Goal: Understand process/instructions: Learn how to perform a task or action

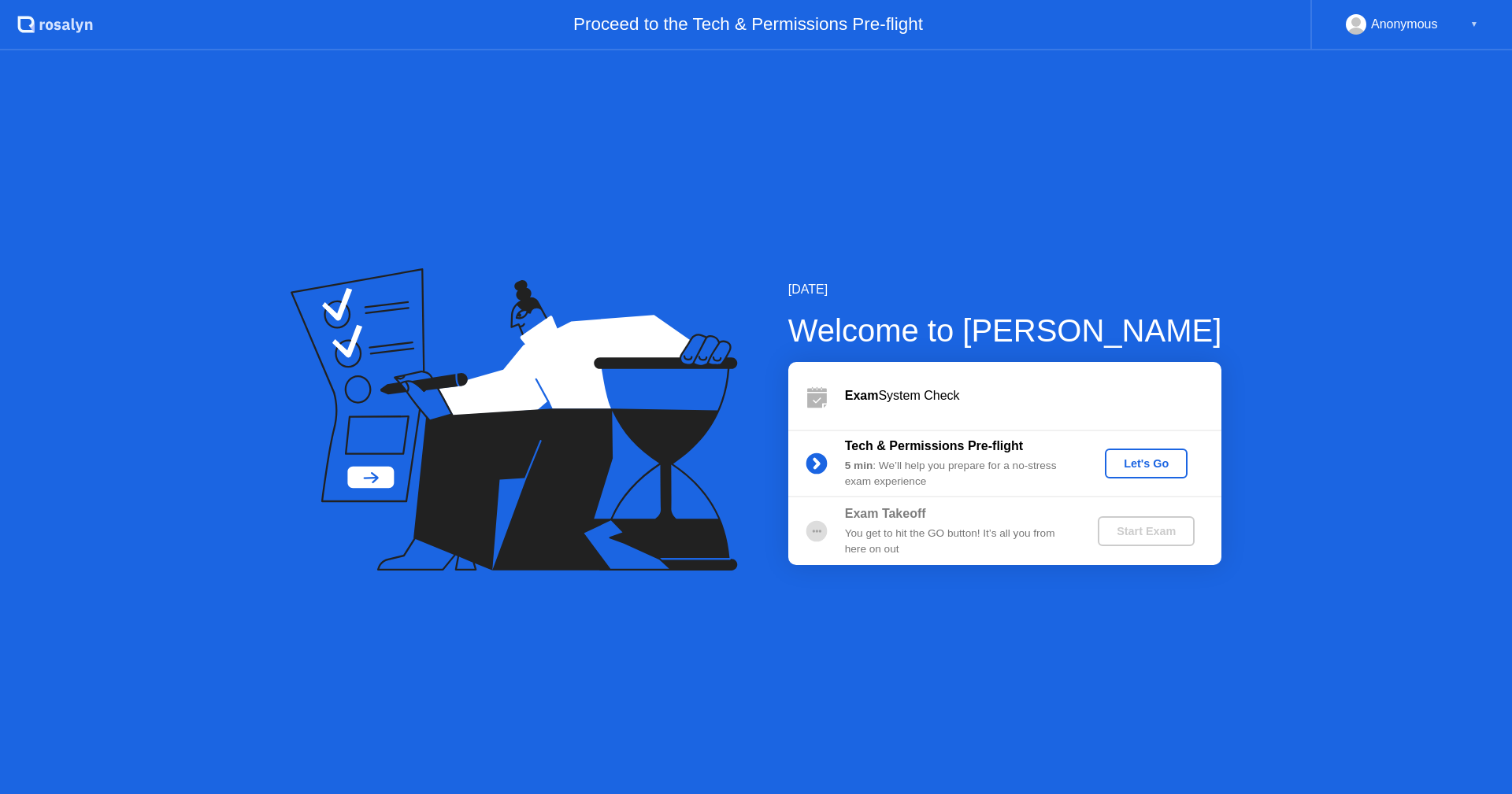
click at [1153, 457] on div "Let's Go" at bounding box center [1146, 463] width 70 height 13
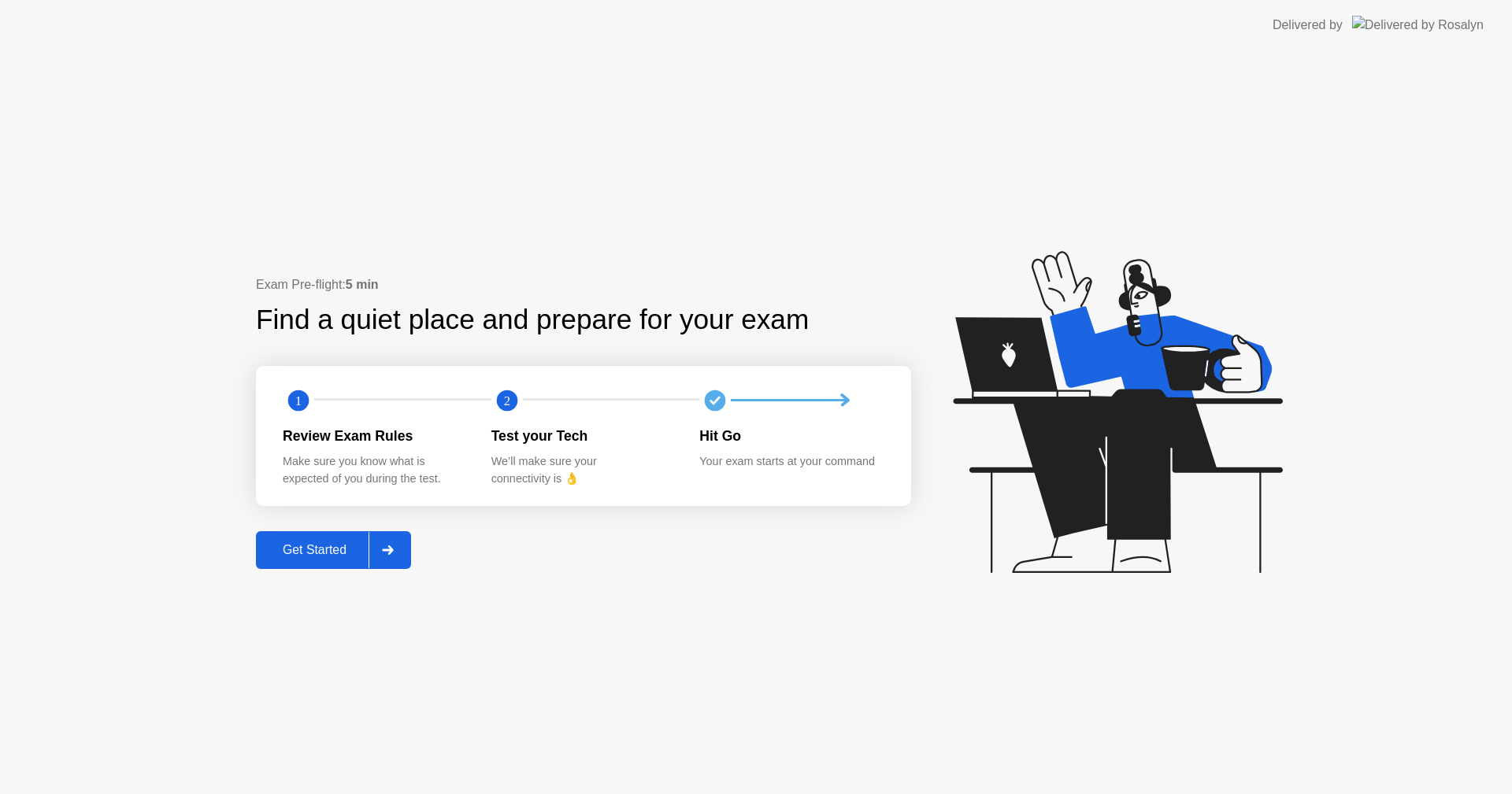
click at [349, 538] on button "Get Started" at bounding box center [334, 549] width 155 height 38
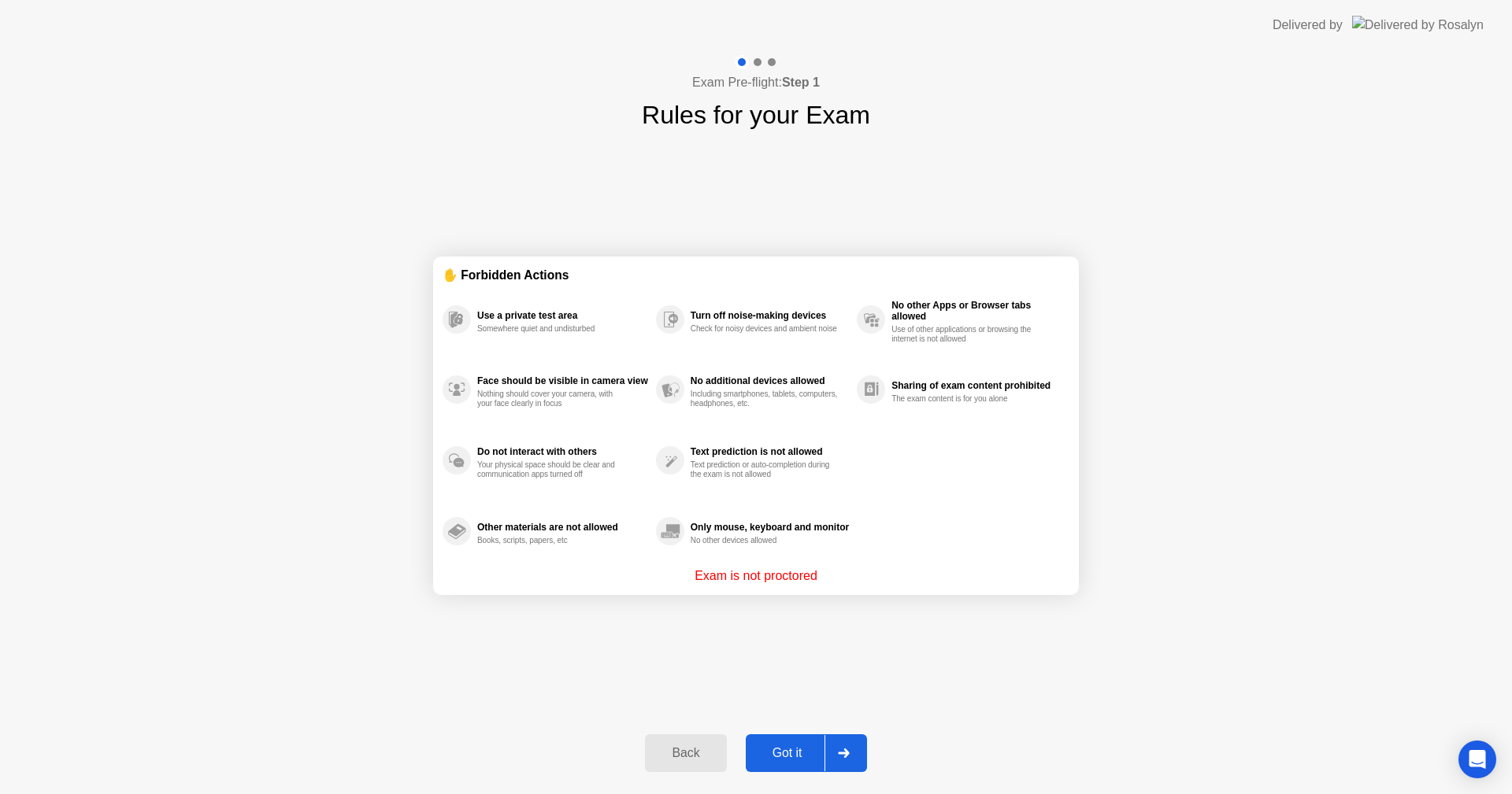
click at [840, 763] on div at bounding box center [843, 753] width 38 height 36
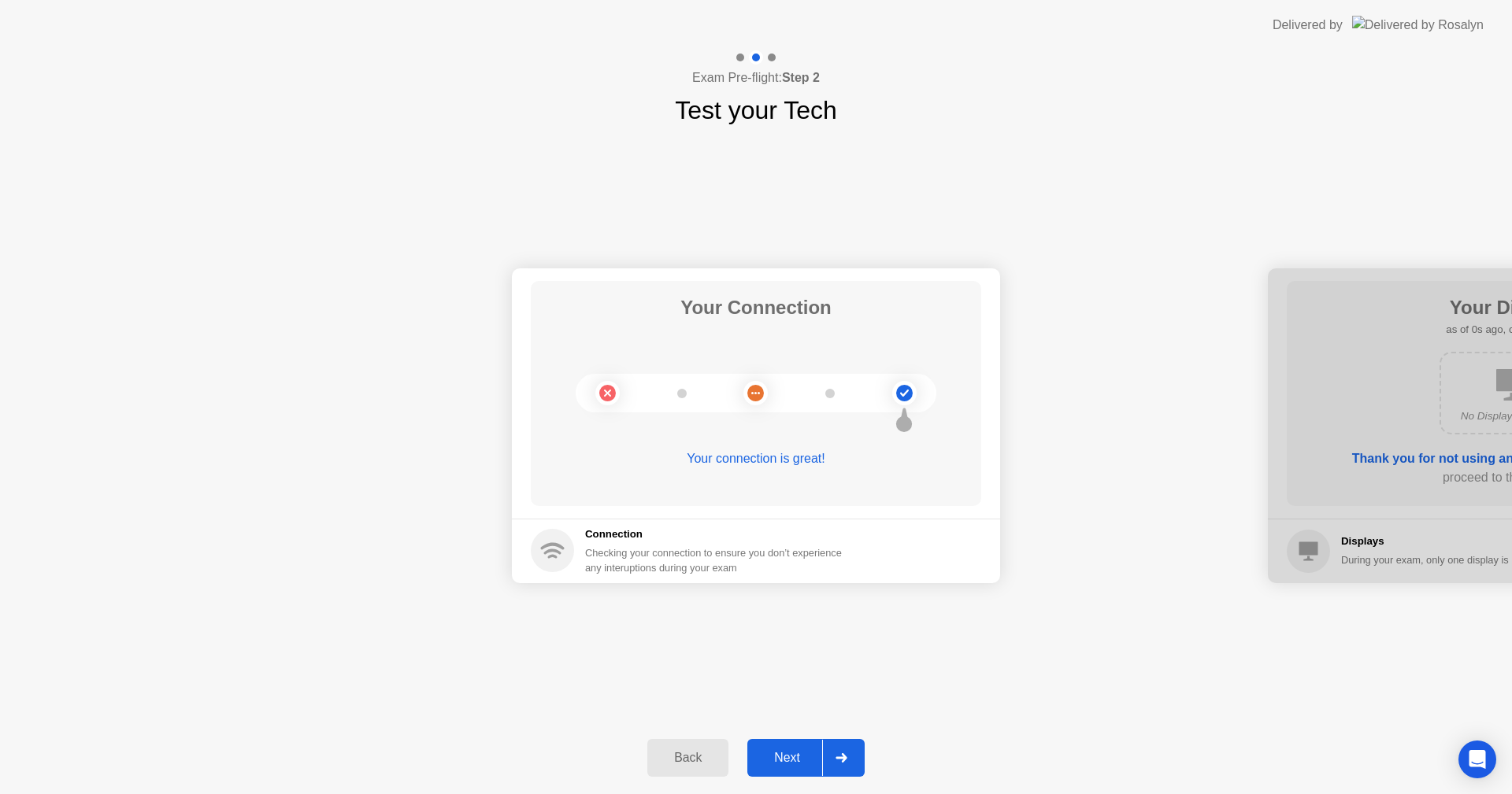
click at [819, 754] on div "Next" at bounding box center [788, 758] width 70 height 15
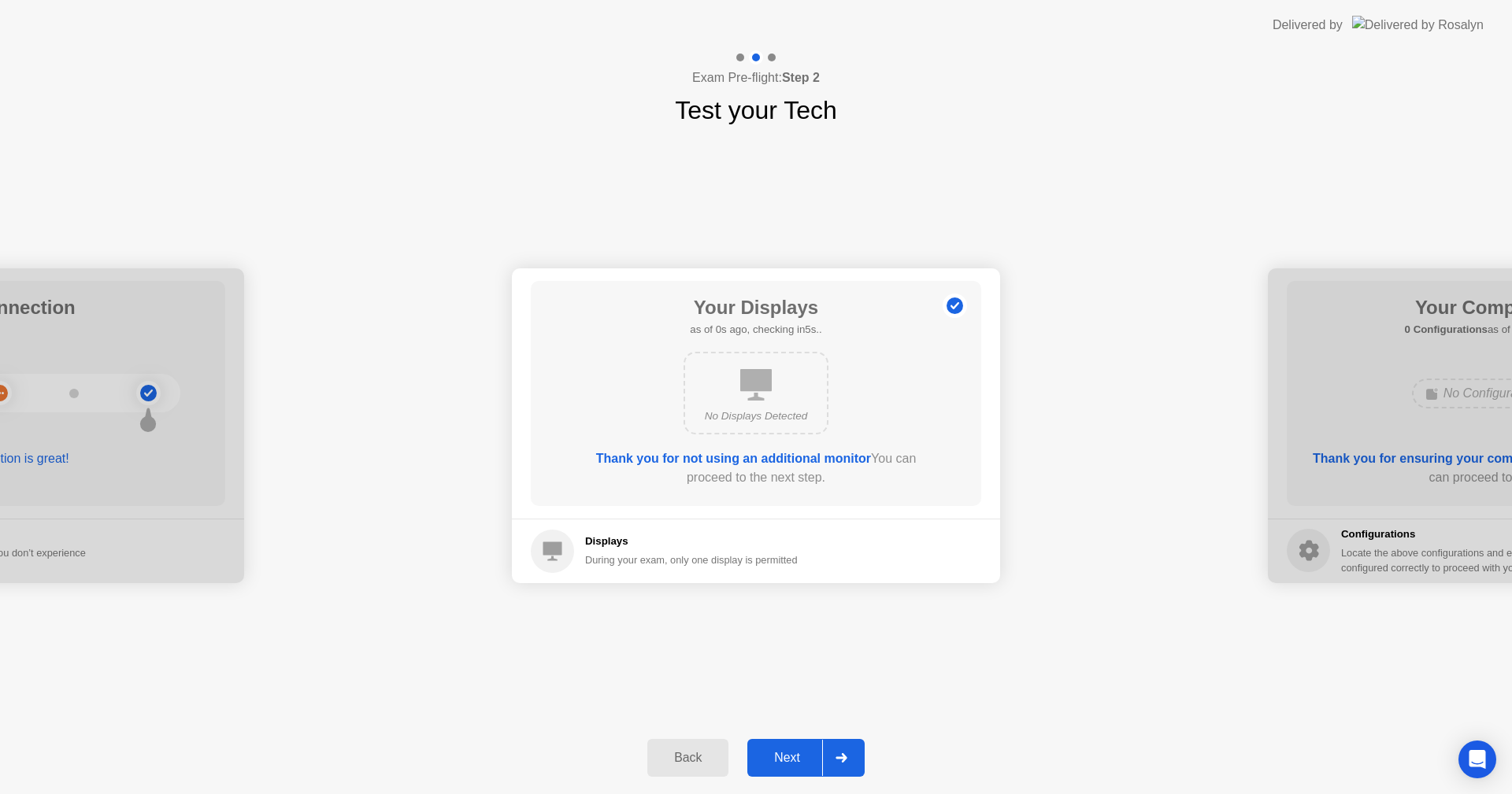
click at [823, 753] on div at bounding box center [841, 757] width 38 height 36
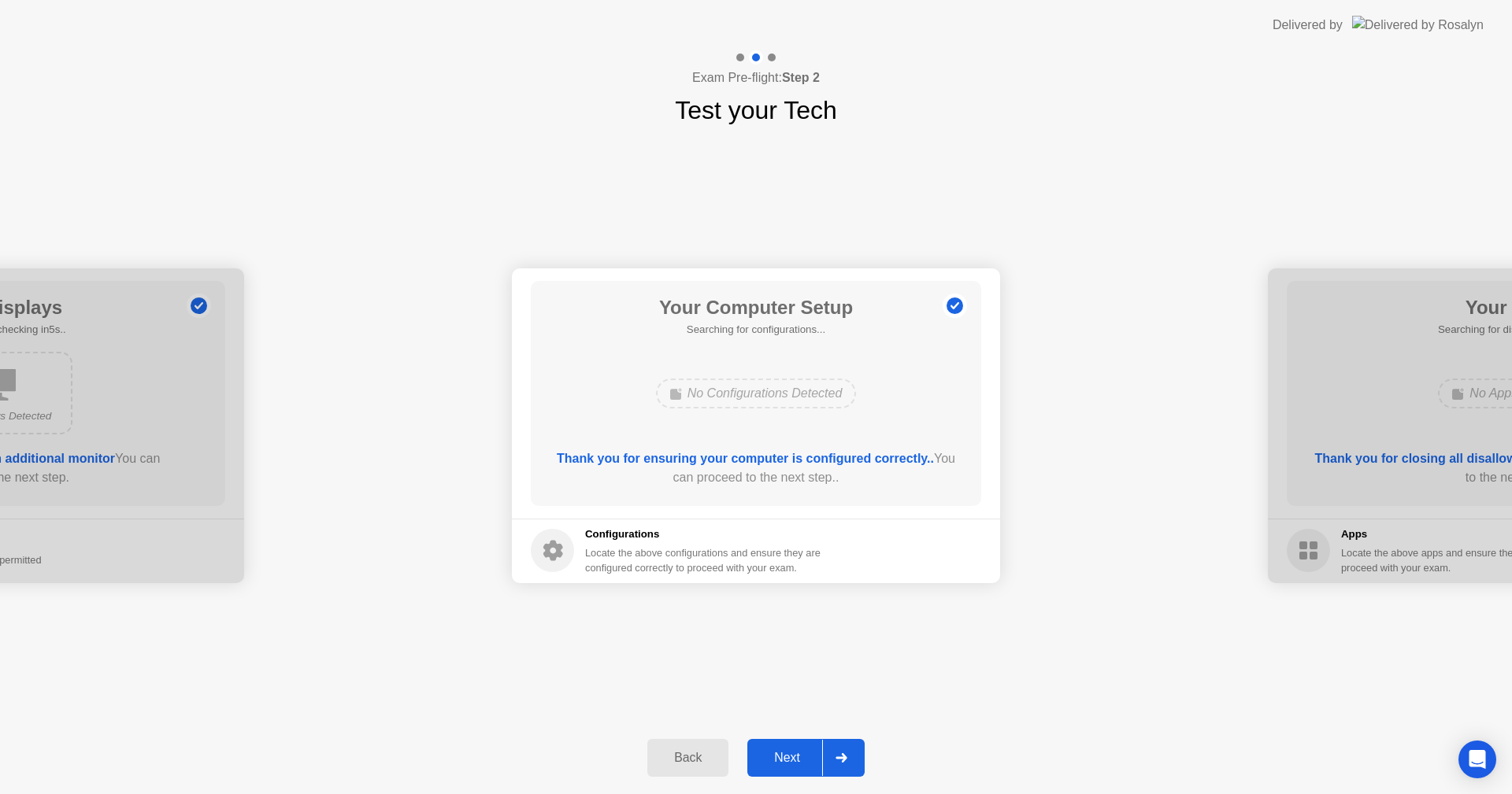
click at [823, 753] on div at bounding box center [841, 757] width 38 height 36
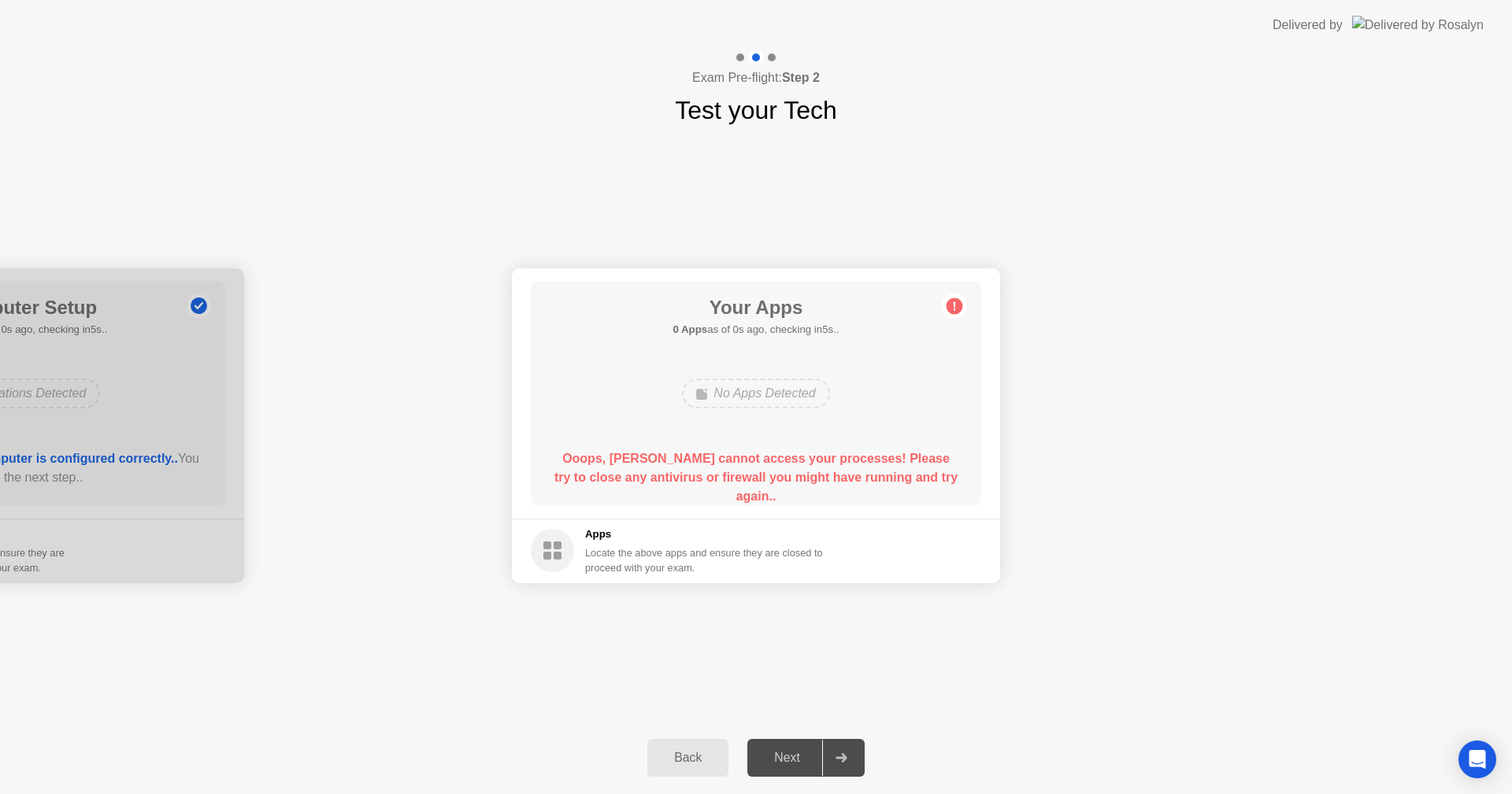
click at [823, 753] on div at bounding box center [841, 757] width 38 height 36
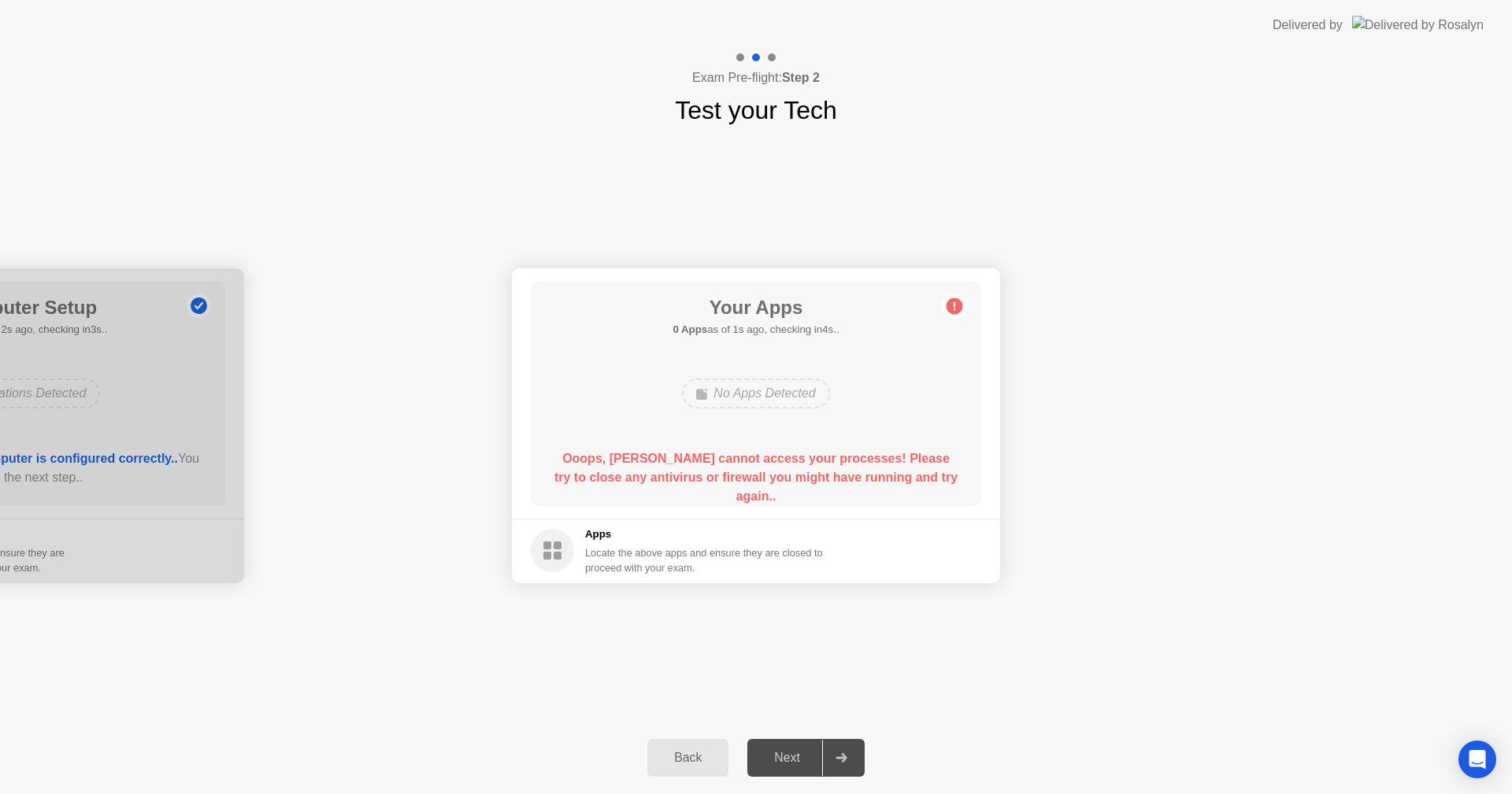
click at [823, 753] on div at bounding box center [841, 757] width 38 height 36
click at [823, 754] on div at bounding box center [841, 757] width 38 height 36
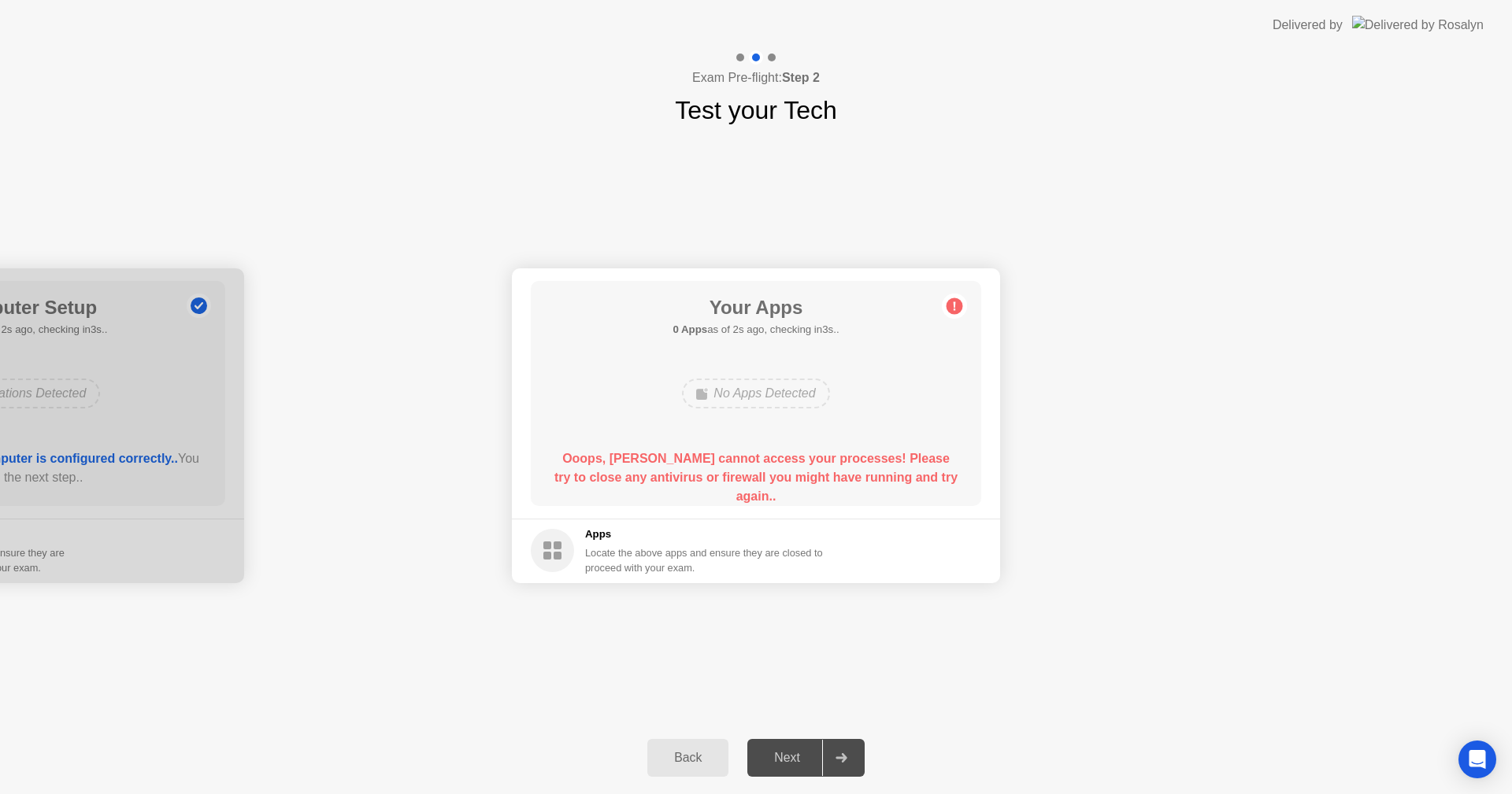
click at [823, 754] on div at bounding box center [841, 757] width 38 height 36
click at [823, 752] on div "Next" at bounding box center [788, 758] width 70 height 15
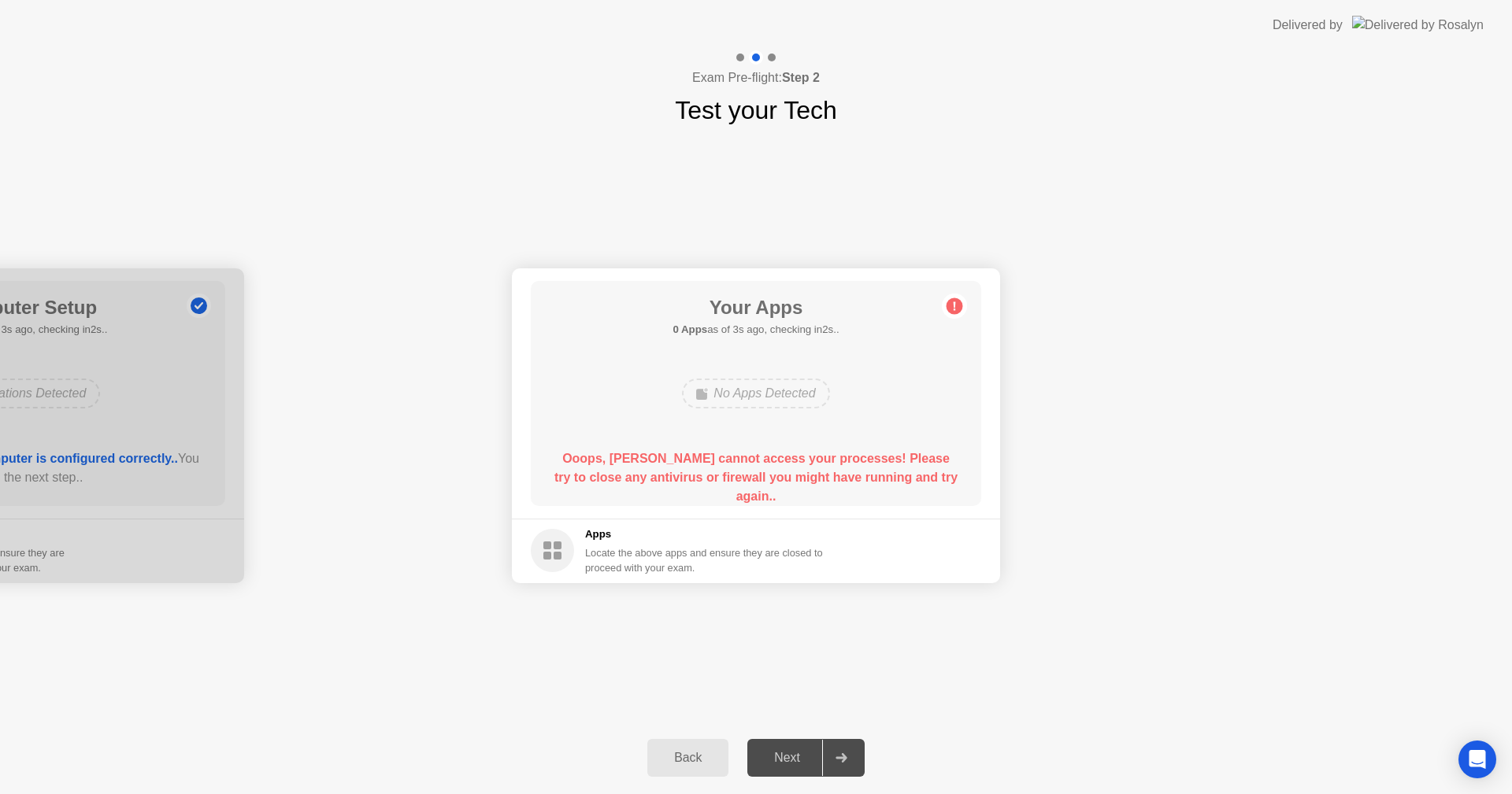
click at [823, 752] on div "Next" at bounding box center [788, 758] width 70 height 15
click at [1224, 663] on div "Your Connection Your connection is great! Connection Checking your connection t…" at bounding box center [756, 425] width 1512 height 593
